Goal: Task Accomplishment & Management: Use online tool/utility

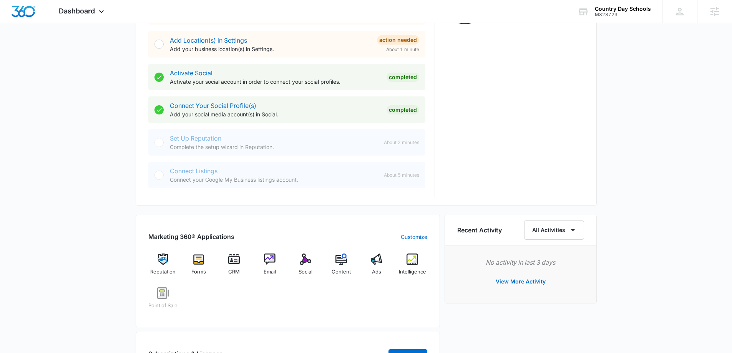
scroll to position [423, 0]
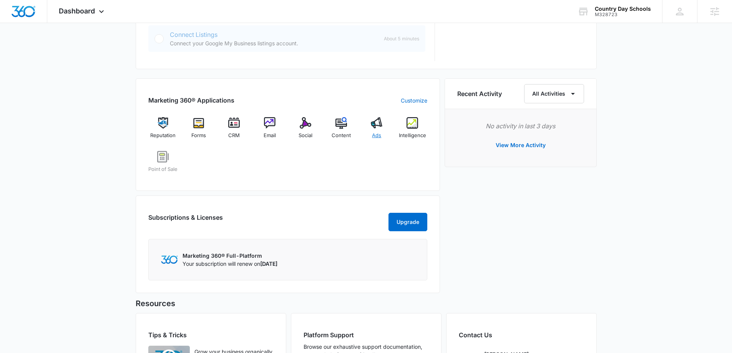
click at [381, 126] on img at bounding box center [377, 123] width 12 height 12
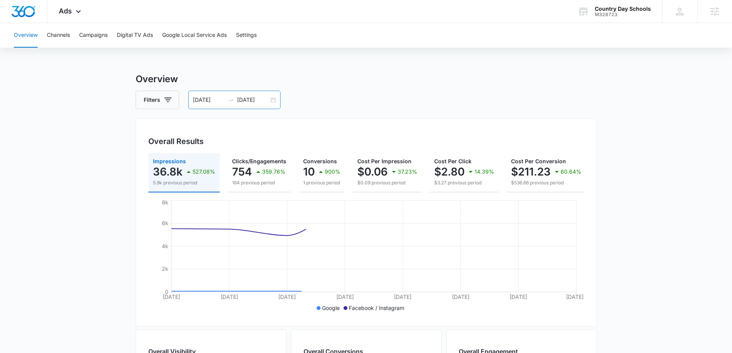
click at [273, 99] on div "08/20/2025 08/27/2025" at bounding box center [234, 100] width 92 height 18
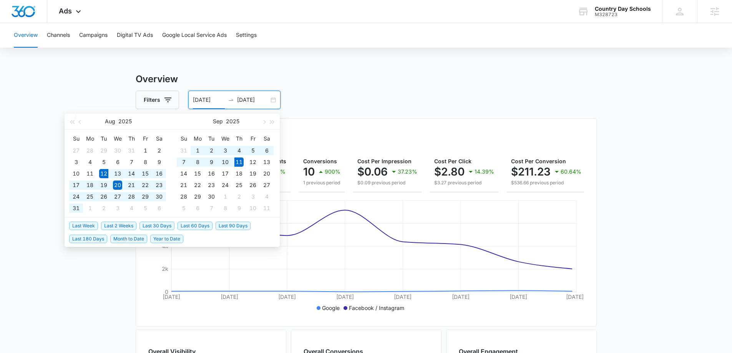
click at [152, 225] on span "Last 30 Days" at bounding box center [157, 226] width 35 height 8
type input "08/12/2025"
type input "09/11/2025"
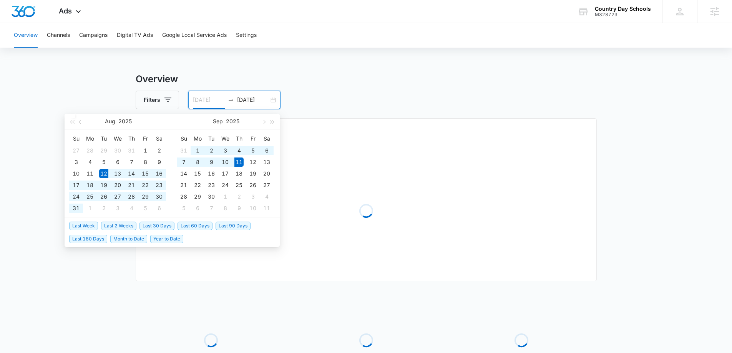
type input "08/12/2025"
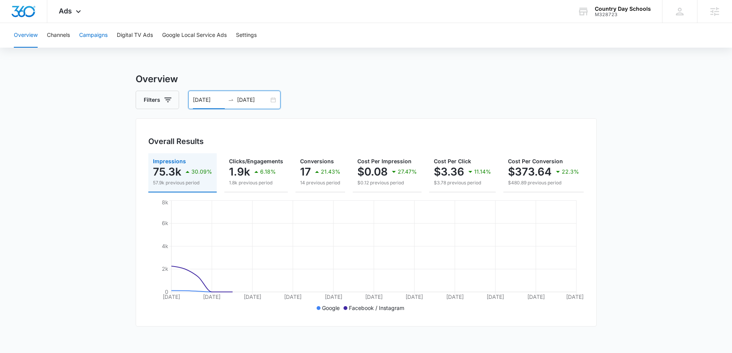
click at [101, 36] on button "Campaigns" at bounding box center [93, 35] width 28 height 25
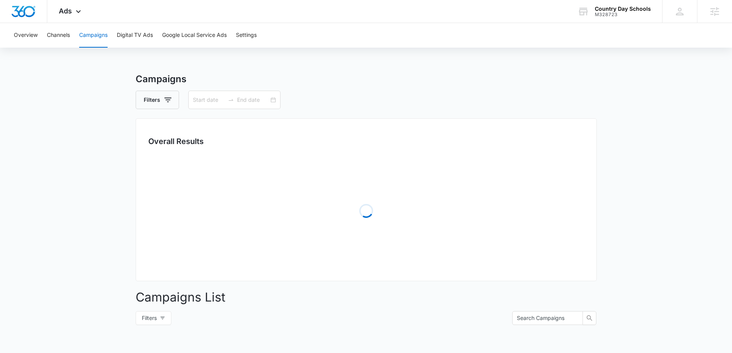
type input "08/12/2025"
type input "09/11/2025"
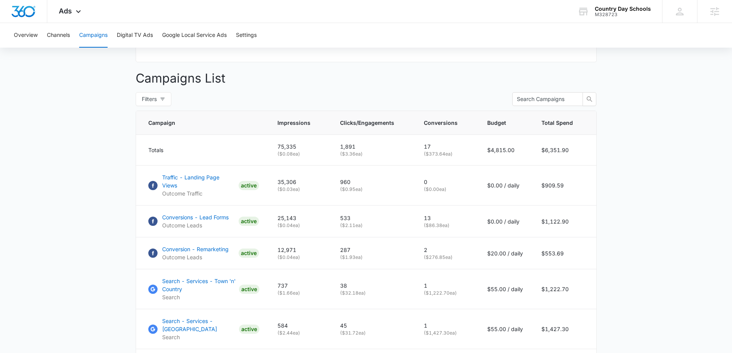
scroll to position [269, 0]
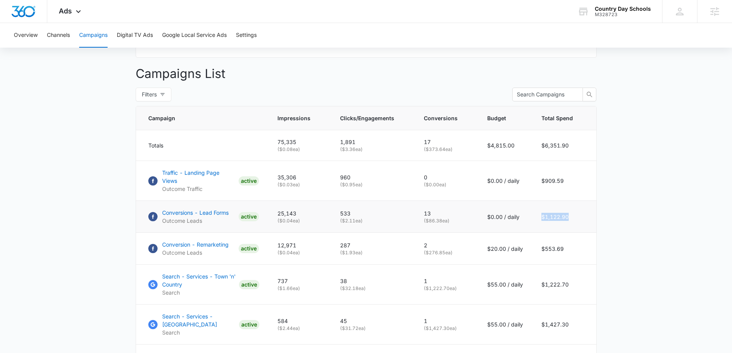
drag, startPoint x: 539, startPoint y: 213, endPoint x: 583, endPoint y: 214, distance: 44.2
click at [583, 214] on td "$1,122.90" at bounding box center [565, 217] width 64 height 32
drag, startPoint x: 423, startPoint y: 218, endPoint x: 464, endPoint y: 218, distance: 40.8
click at [464, 218] on td "13 ( $86.38 ea)" at bounding box center [446, 217] width 63 height 32
click at [65, 198] on main "Campaigns Filters 08/12/2025 09/11/2025 Overall Results Impressions 75.3k 30.09…" at bounding box center [366, 185] width 732 height 764
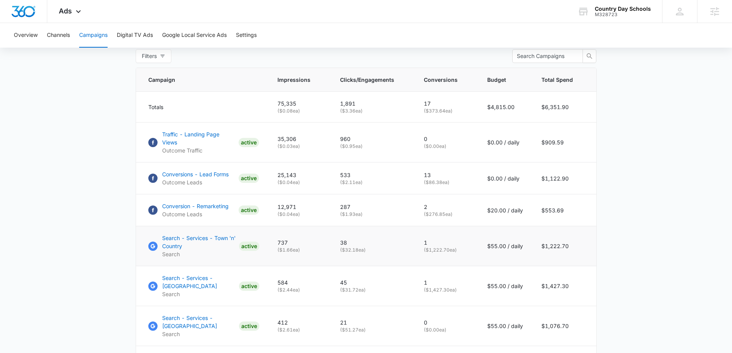
scroll to position [346, 0]
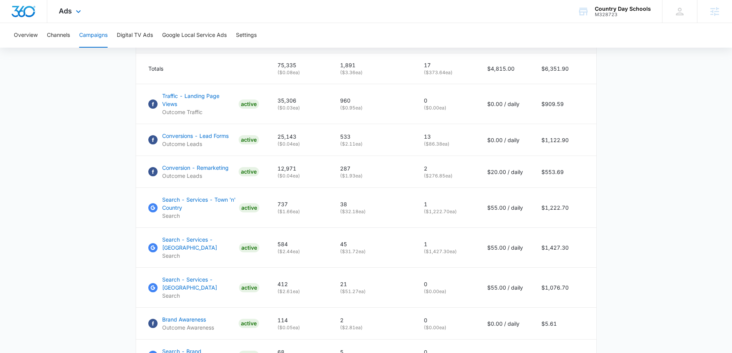
drag, startPoint x: 30, startPoint y: 10, endPoint x: 43, endPoint y: 20, distance: 16.2
click at [30, 10] on img "Dashboard" at bounding box center [23, 12] width 25 height 12
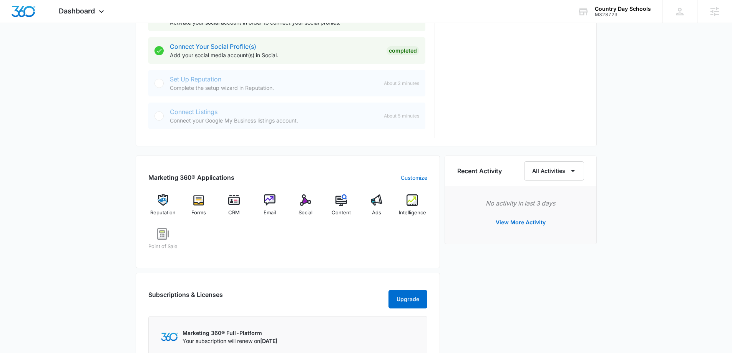
scroll to position [346, 0]
click at [344, 199] on img at bounding box center [342, 200] width 12 height 12
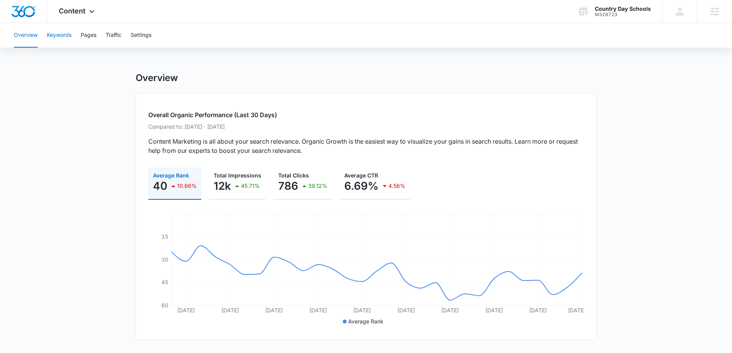
click at [65, 36] on button "Keywords" at bounding box center [59, 35] width 25 height 25
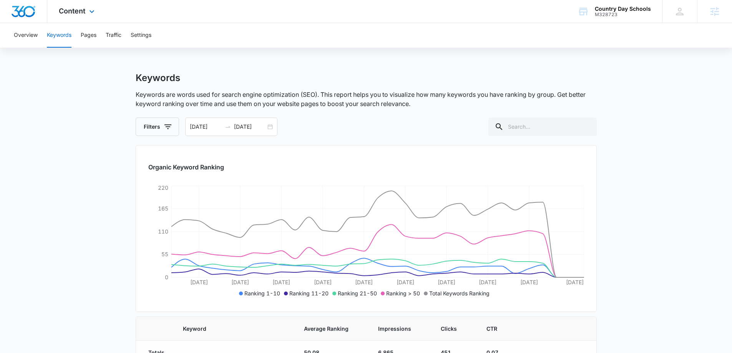
click at [25, 8] on img "Dashboard" at bounding box center [23, 12] width 25 height 12
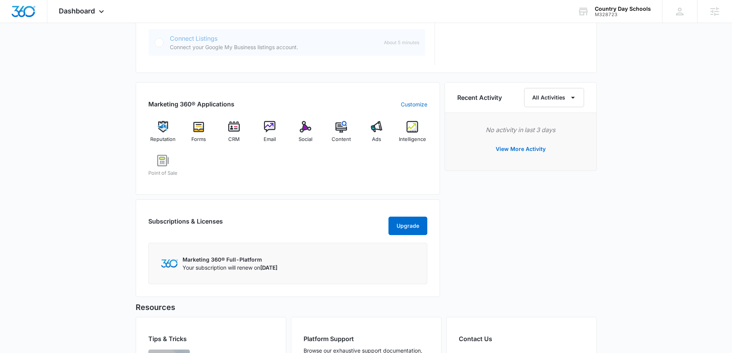
scroll to position [325, 0]
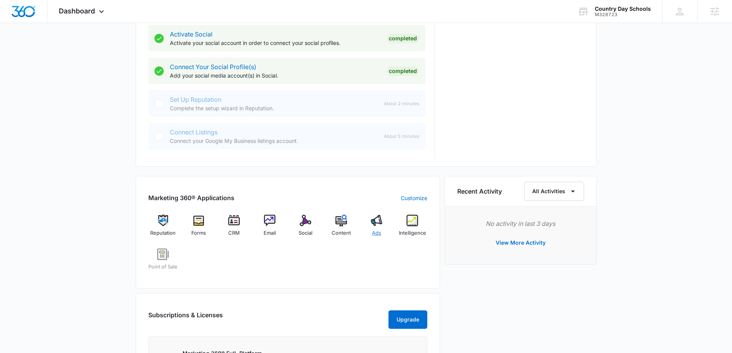
click at [382, 226] on img at bounding box center [377, 221] width 12 height 12
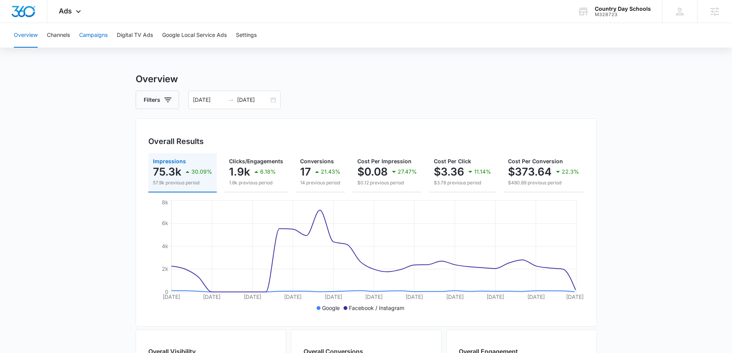
click at [89, 36] on button "Campaigns" at bounding box center [93, 35] width 28 height 25
click at [77, 13] on icon at bounding box center [78, 13] width 9 height 9
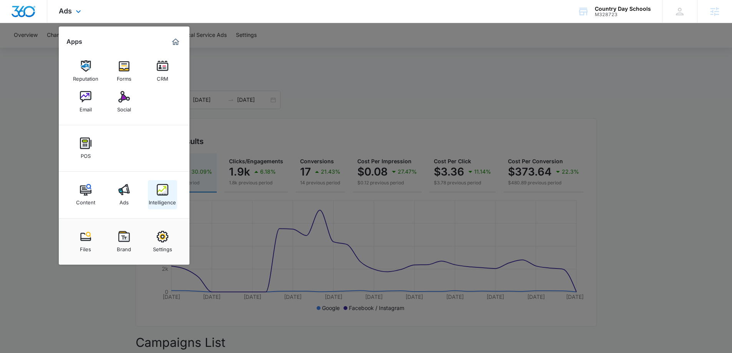
click at [163, 193] on img at bounding box center [163, 190] width 12 height 12
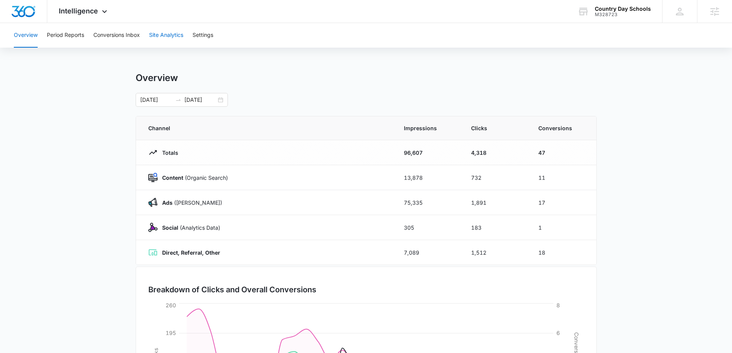
click at [166, 37] on button "Site Analytics" at bounding box center [166, 35] width 34 height 25
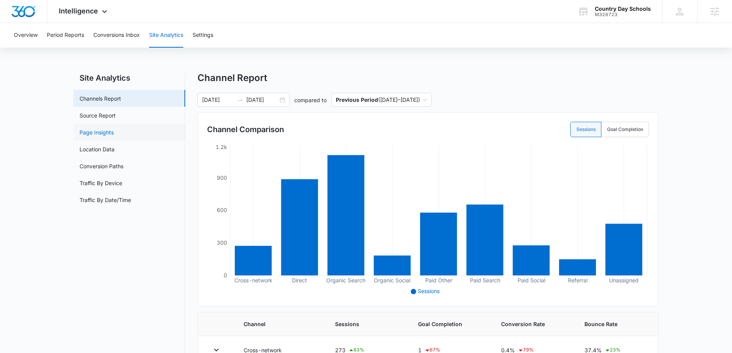
click at [104, 134] on link "Page Insights" at bounding box center [97, 132] width 34 height 8
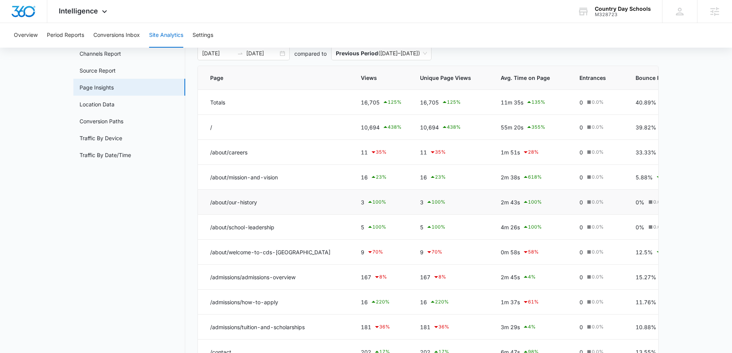
scroll to position [105, 0]
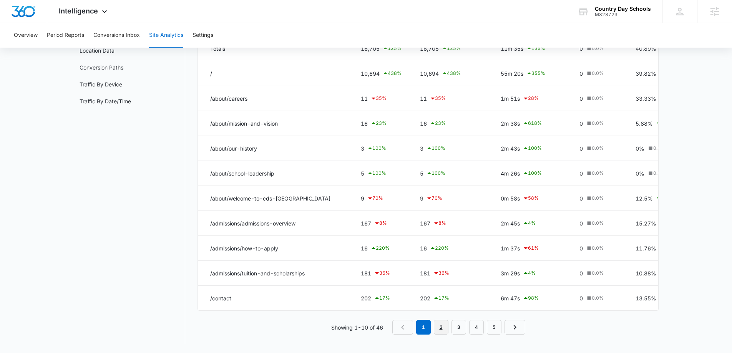
click at [436, 321] on link "2" at bounding box center [441, 327] width 15 height 15
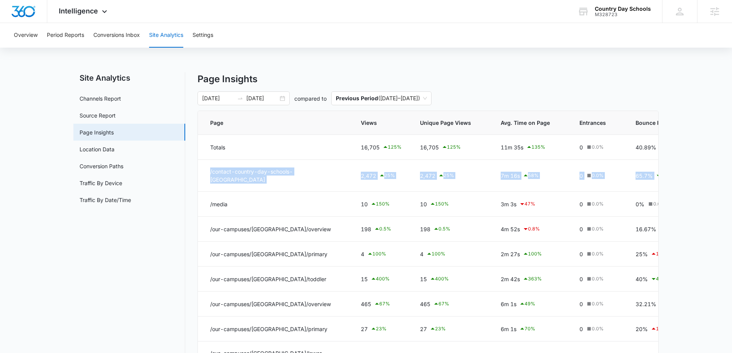
scroll to position [0, 136]
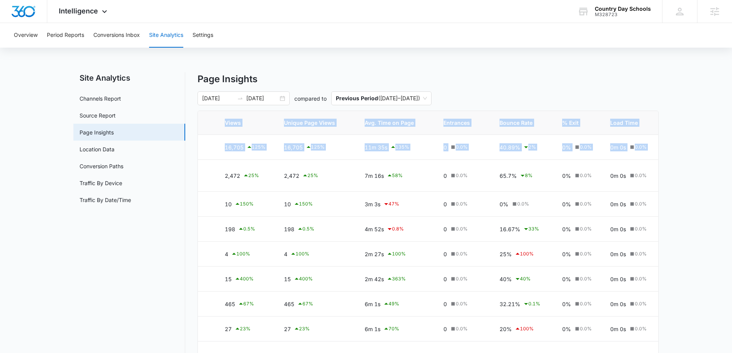
drag, startPoint x: 208, startPoint y: 174, endPoint x: 681, endPoint y: 181, distance: 473.0
click at [681, 181] on main "Site Analytics Channels Report Source Report Page Insights Location Data Conver…" at bounding box center [366, 269] width 732 height 394
click at [464, 166] on td "0 0.0 %" at bounding box center [462, 176] width 56 height 32
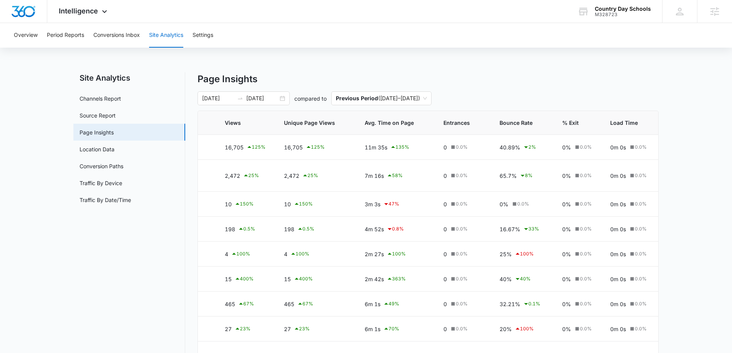
scroll to position [0, 0]
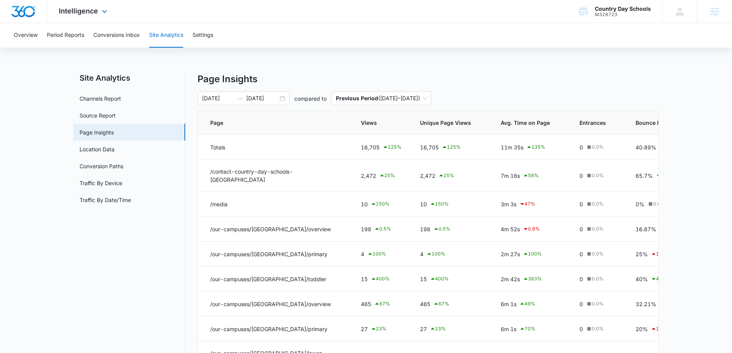
click at [22, 13] on img "Dashboard" at bounding box center [23, 12] width 25 height 12
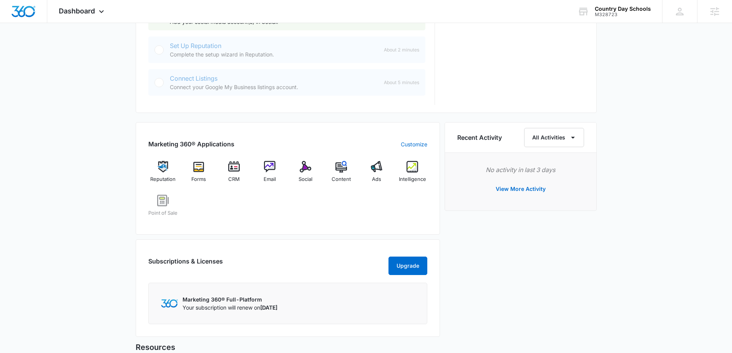
scroll to position [423, 0]
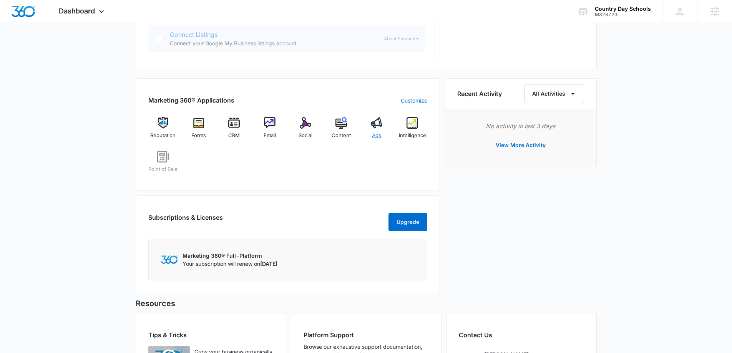
click at [376, 125] on img at bounding box center [377, 123] width 12 height 12
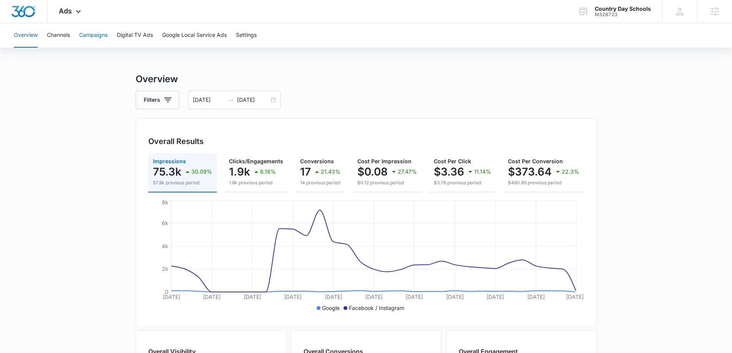
click at [98, 35] on button "Campaigns" at bounding box center [93, 35] width 28 height 25
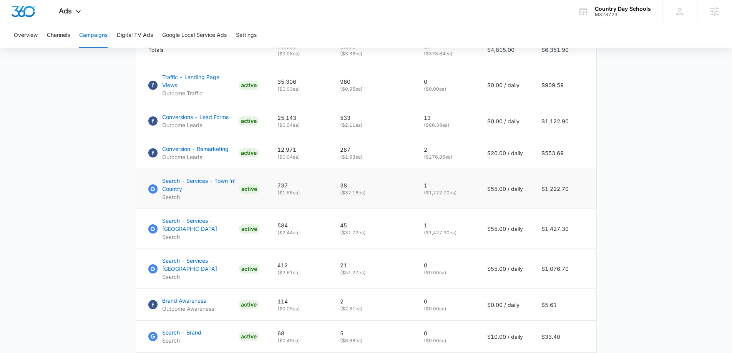
scroll to position [250, 0]
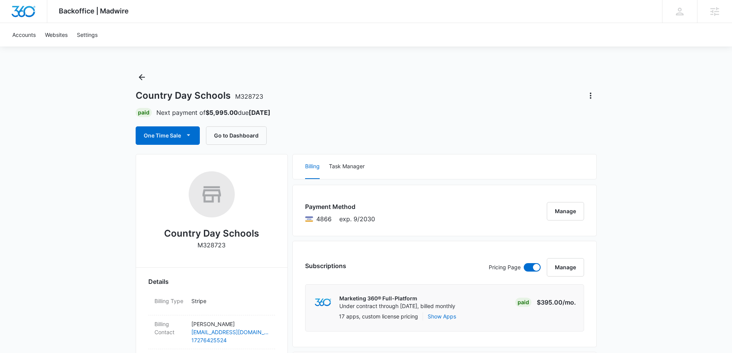
click at [264, 113] on strong "Sep 25" at bounding box center [260, 113] width 22 height 8
click at [507, 137] on div "One Time Sale Go to Dashboard" at bounding box center [366, 136] width 461 height 18
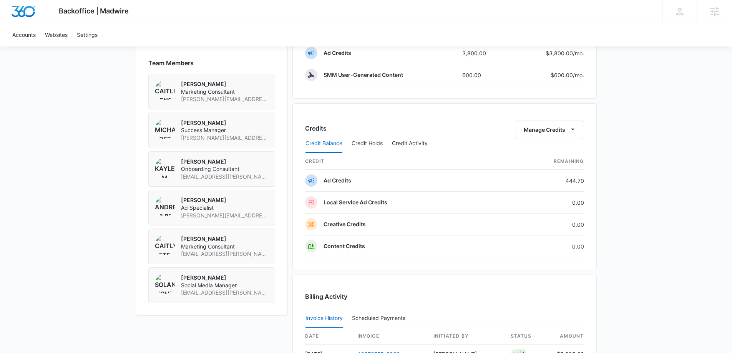
scroll to position [534, 0]
click at [593, 181] on div "Credits Manage Credits Credit Balance Credit Holds Credit Activity credit Remai…" at bounding box center [445, 187] width 305 height 167
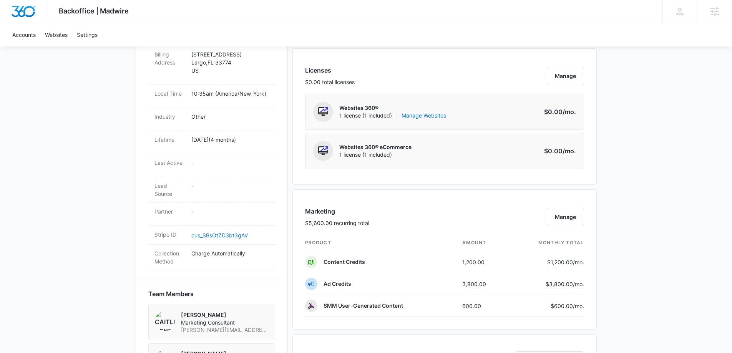
click at [629, 202] on div "Backoffice | Madwire Apps Settings MK Michael Koethe michael.koethe@madwire.com…" at bounding box center [366, 236] width 732 height 1080
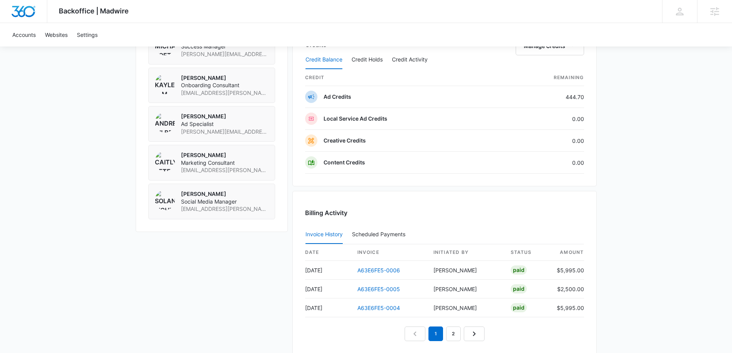
scroll to position [692, 0]
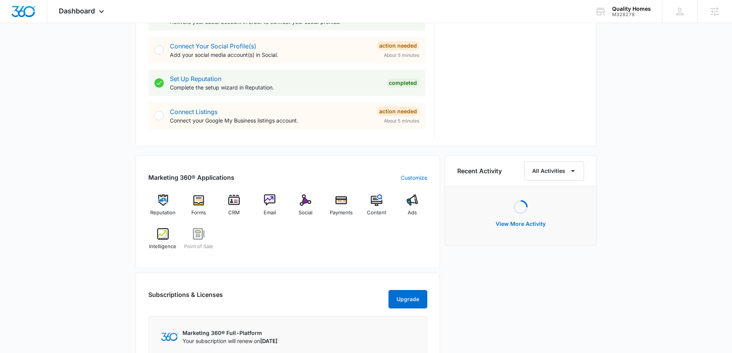
scroll to position [461, 0]
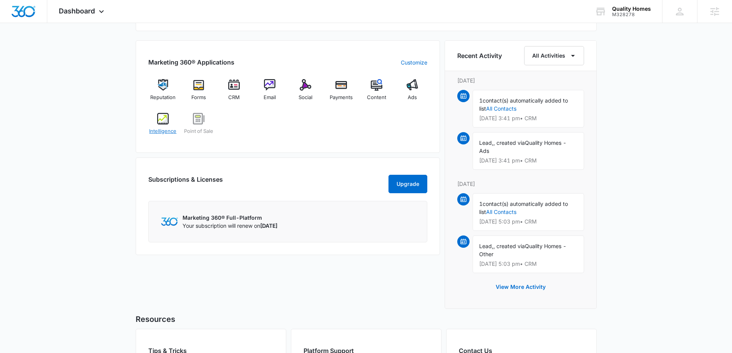
click at [155, 120] on div "Intelligence" at bounding box center [163, 127] width 30 height 28
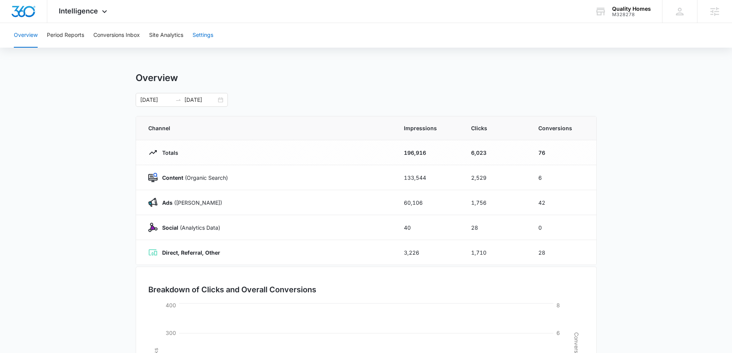
click at [203, 34] on button "Settings" at bounding box center [203, 35] width 21 height 25
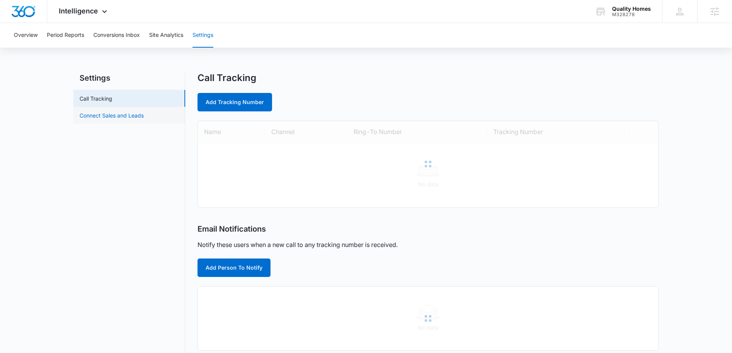
click at [133, 114] on link "Connect Sales and Leads" at bounding box center [112, 116] width 64 height 8
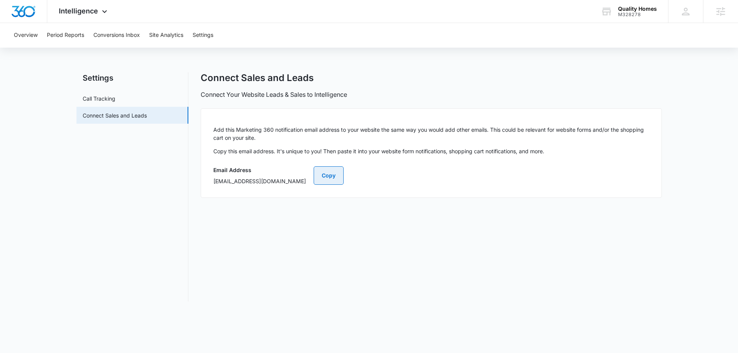
click at [344, 176] on button "Copy" at bounding box center [329, 175] width 30 height 18
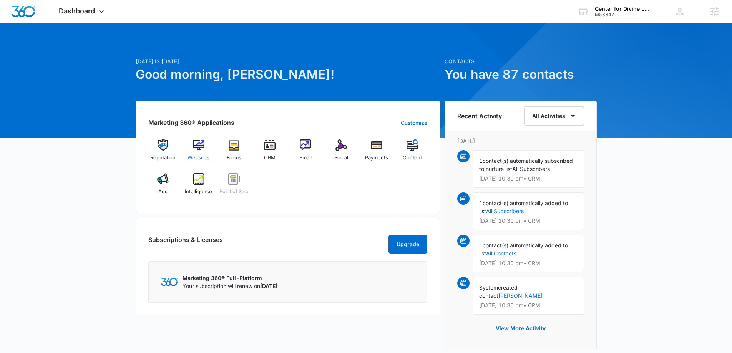
click at [196, 143] on img at bounding box center [199, 146] width 12 height 12
